Goal: Task Accomplishment & Management: Manage account settings

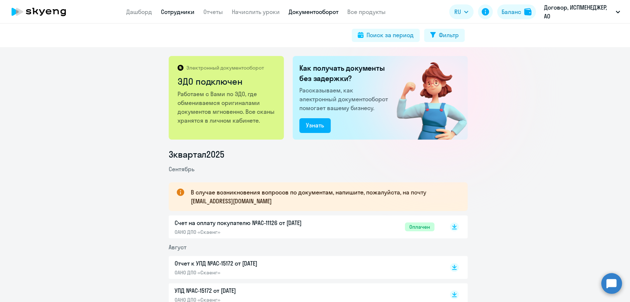
click at [179, 12] on link "Сотрудники" at bounding box center [178, 11] width 34 height 7
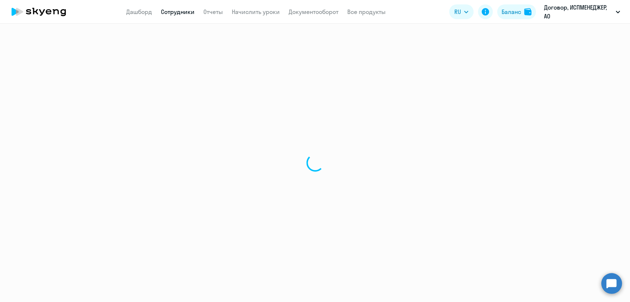
select select "30"
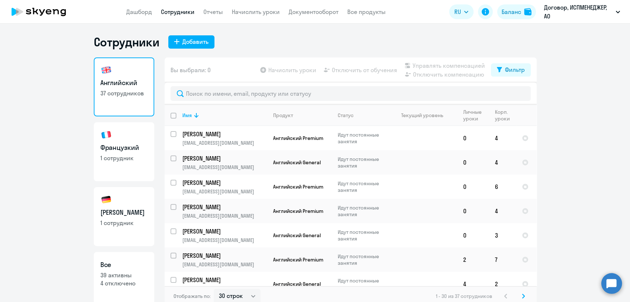
click at [124, 152] on h3 "Французкий" at bounding box center [123, 148] width 47 height 10
select select "30"
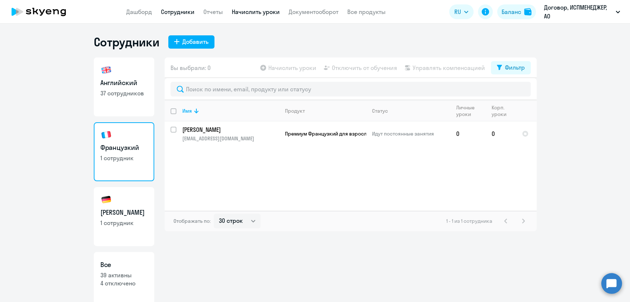
click at [264, 15] on link "Начислить уроки" at bounding box center [256, 11] width 48 height 7
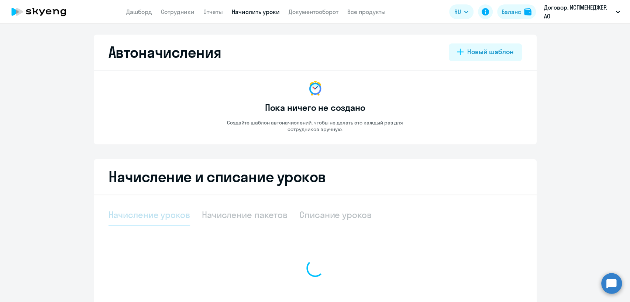
select select "10"
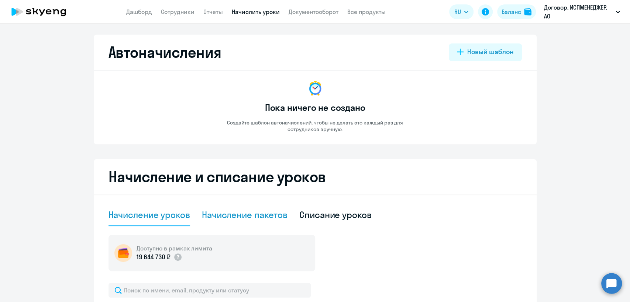
click at [257, 215] on div "Начисление пакетов" at bounding box center [245, 215] width 86 height 12
select select "10"
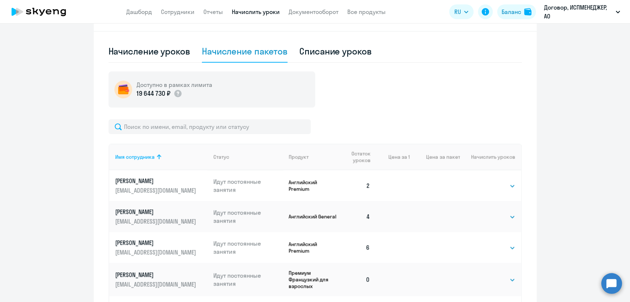
scroll to position [2, 0]
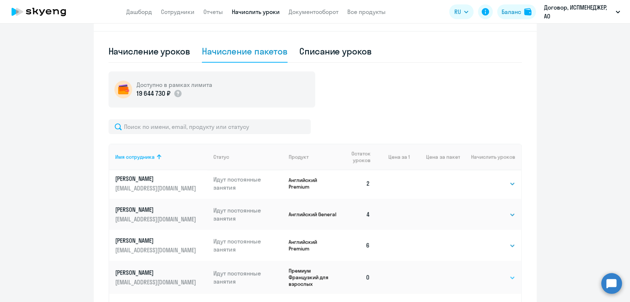
click at [493, 277] on select "Выбрать 4 8 16 32 64 96 128" at bounding box center [500, 278] width 30 height 9
select select "4"
click at [485, 274] on select "Выбрать 4 8 16 32 64 96 128" at bounding box center [500, 278] width 30 height 9
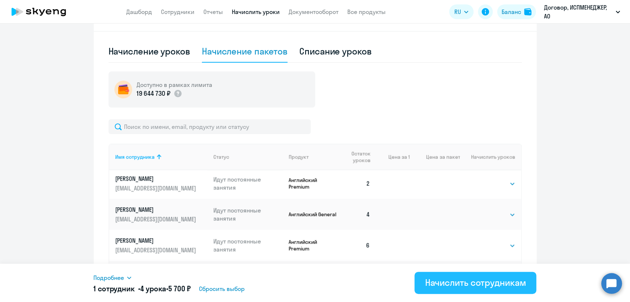
click at [444, 287] on div "Начислить сотрудникам" at bounding box center [474, 283] width 101 height 12
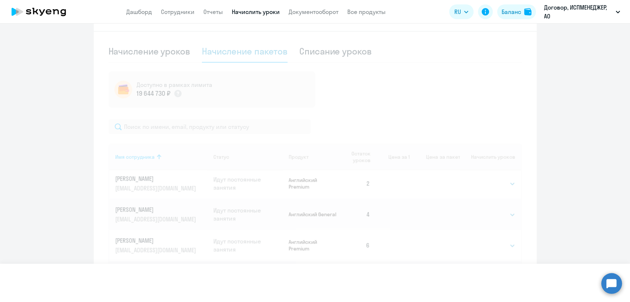
select select
